Goal: Obtain resource: Download file/media

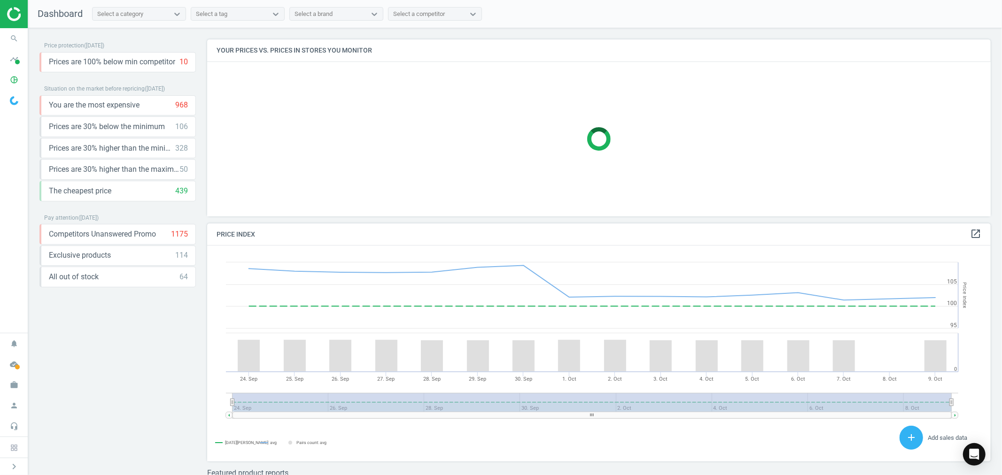
scroll to position [203, 792]
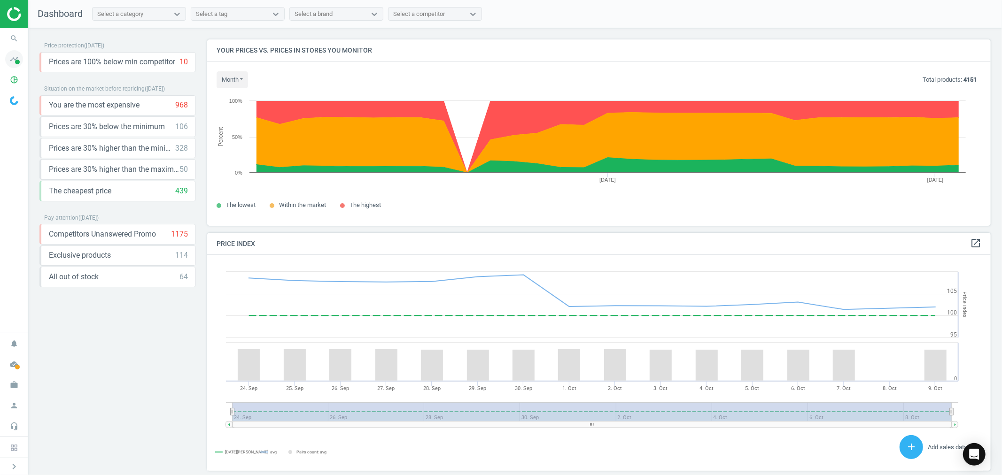
click at [14, 61] on icon "timeline" at bounding box center [14, 59] width 18 height 18
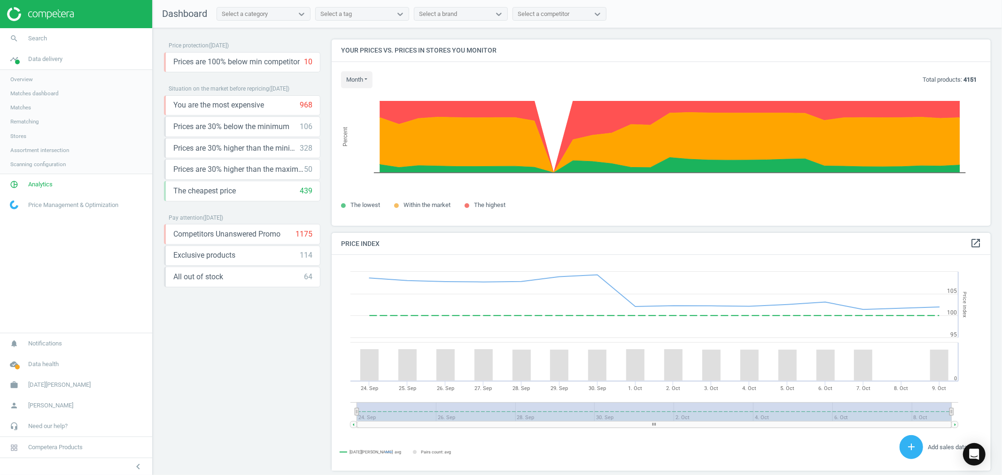
scroll to position [233, 668]
click at [38, 185] on span "Analytics" at bounding box center [40, 184] width 24 height 8
click at [20, 114] on span "Products" at bounding box center [21, 114] width 22 height 8
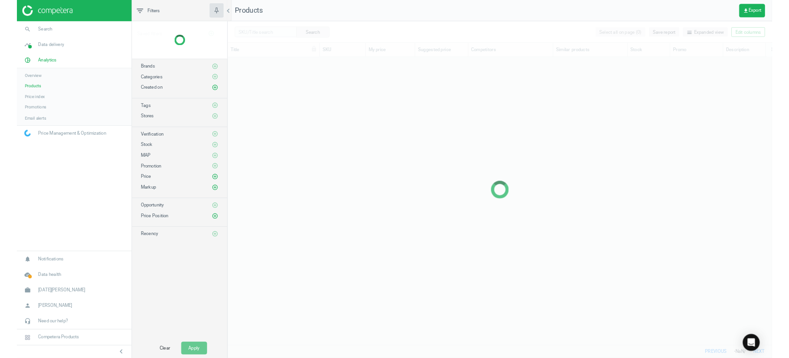
scroll to position [365, 715]
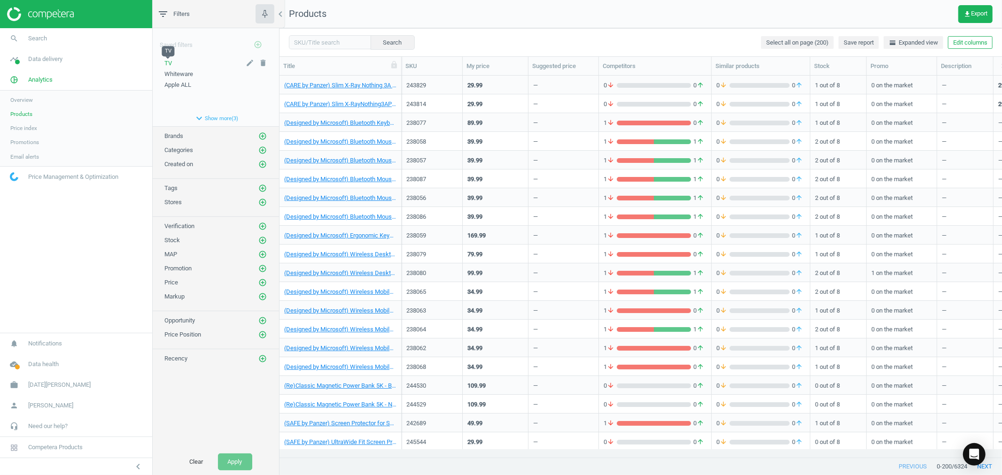
click at [169, 60] on span "TV" at bounding box center [168, 63] width 8 height 7
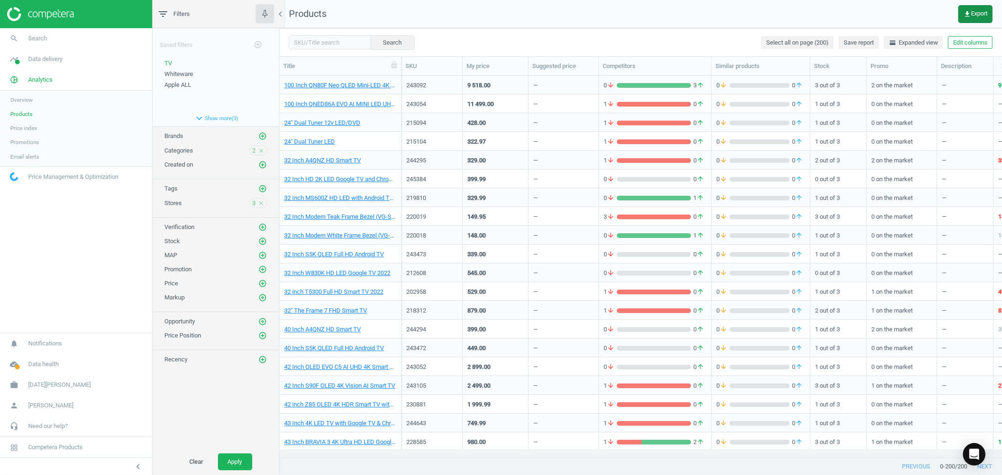
click at [975, 8] on button "get_app Export" at bounding box center [975, 14] width 34 height 18
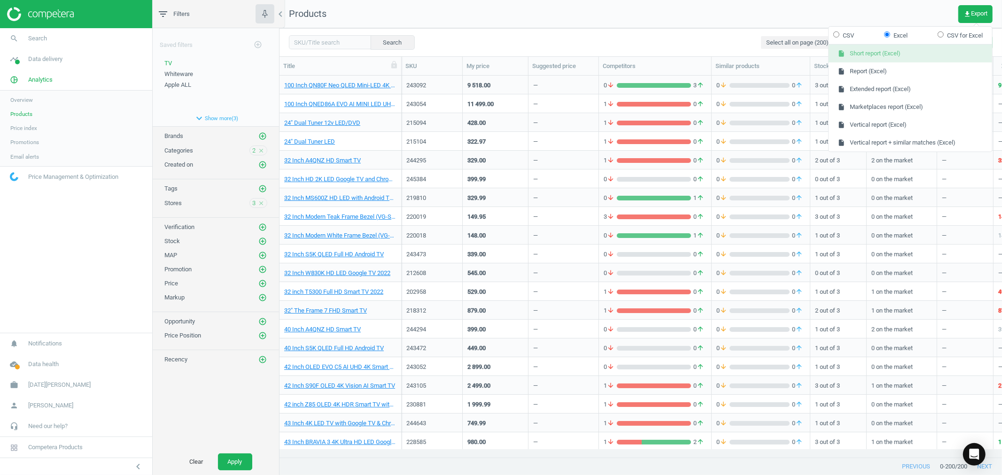
click at [894, 54] on button "insert_drive_file Short report (Excel)" at bounding box center [910, 54] width 163 height 18
